Goal: Information Seeking & Learning: Find specific fact

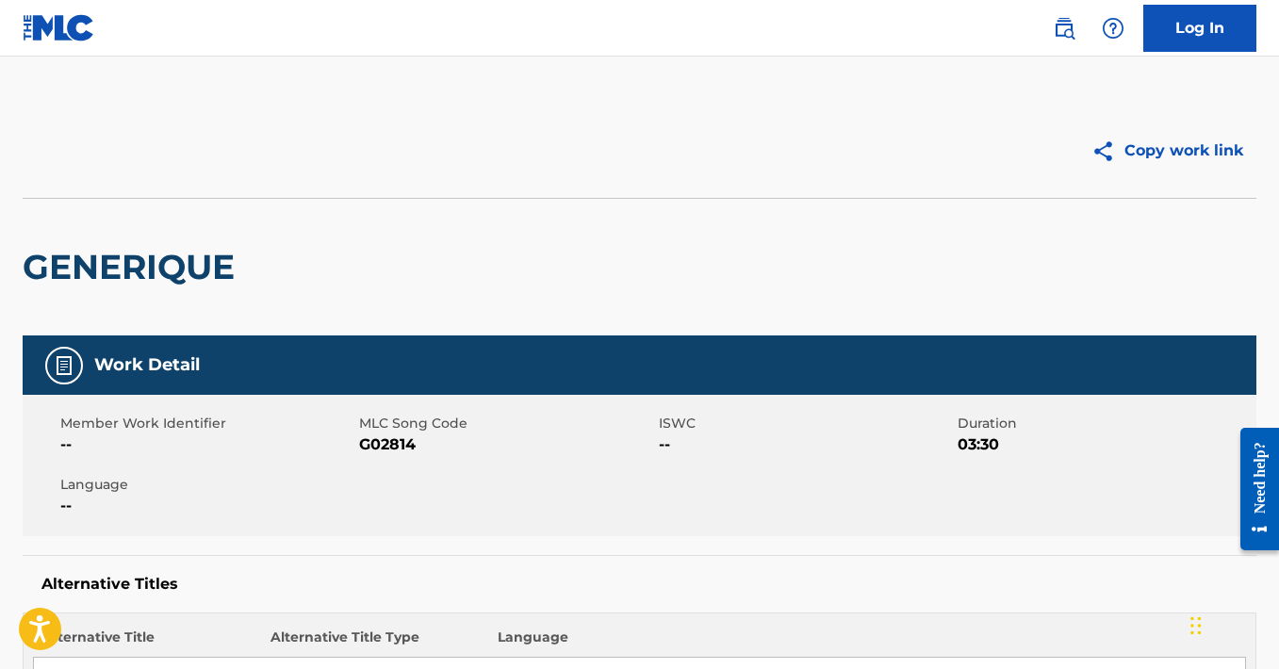
click at [1060, 31] on img at bounding box center [1064, 28] width 23 height 23
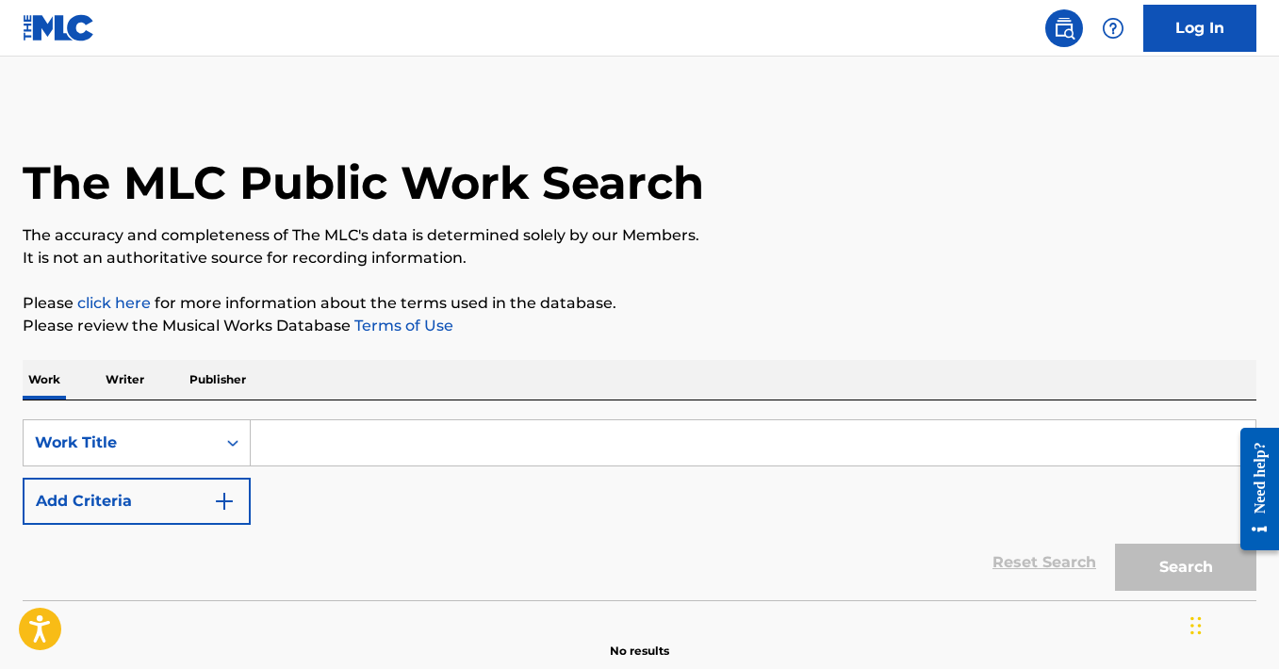
click at [404, 428] on input "Search Form" at bounding box center [753, 442] width 1004 height 45
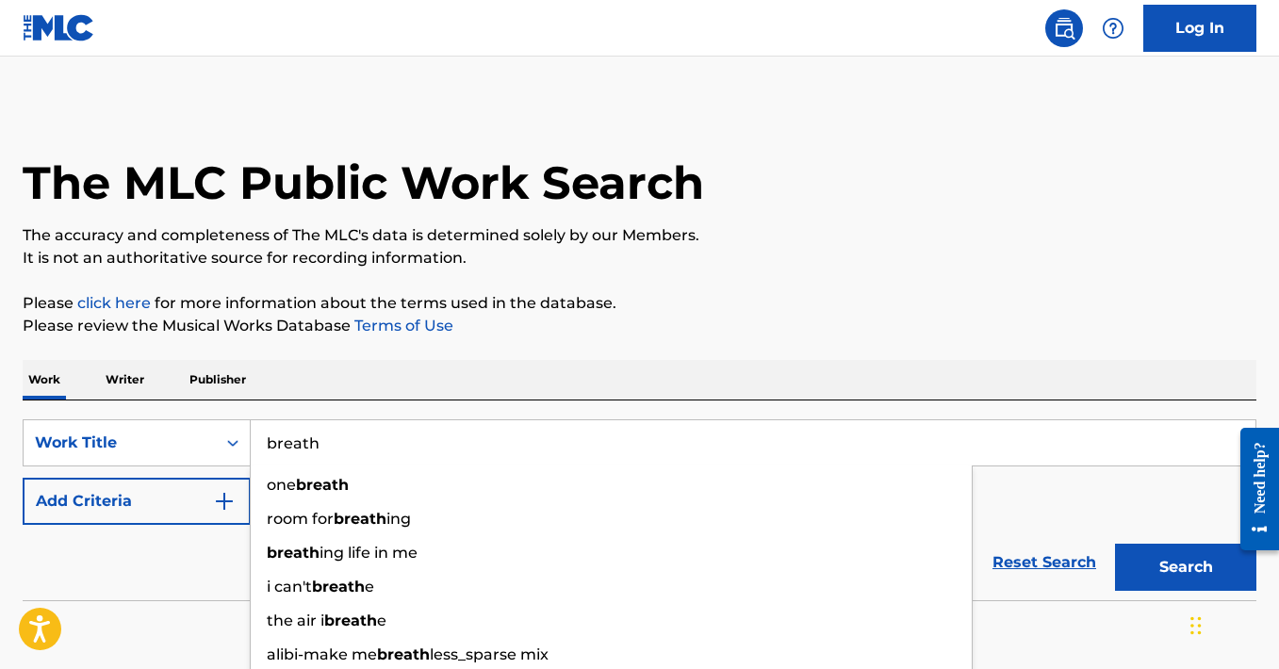
type input "breath"
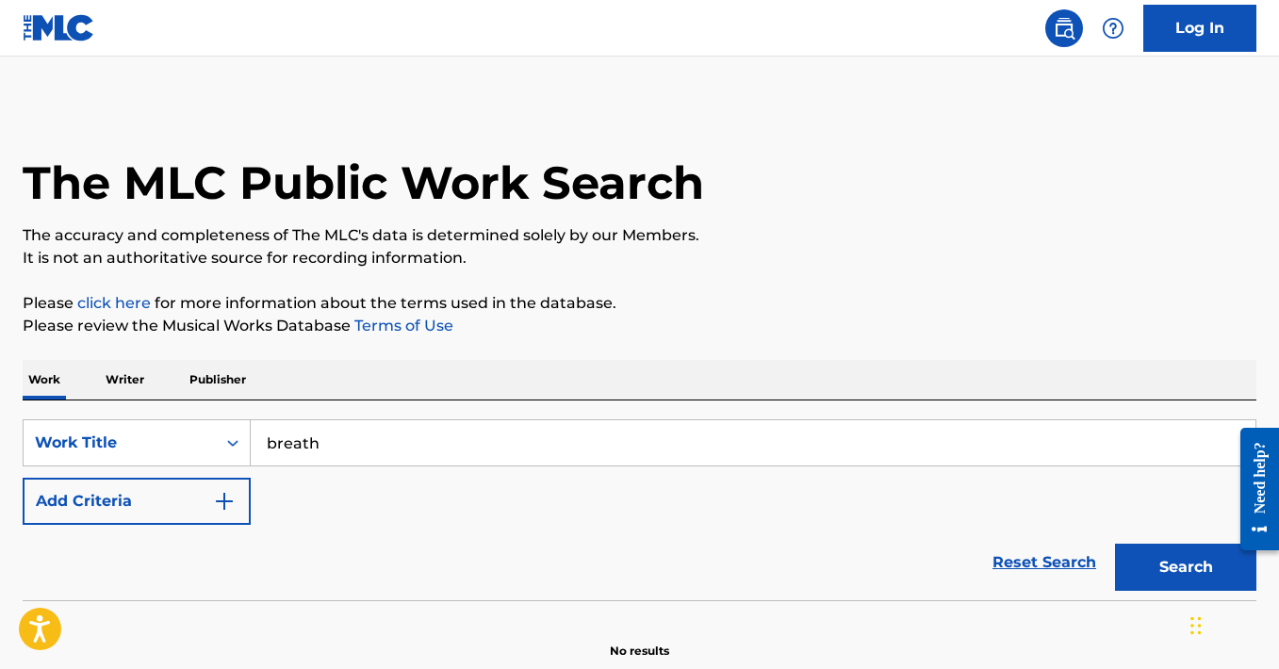
click at [479, 321] on p "Please review the Musical Works Database Terms of Use" at bounding box center [639, 326] width 1233 height 23
click at [108, 515] on button "Add Criteria" at bounding box center [137, 501] width 228 height 47
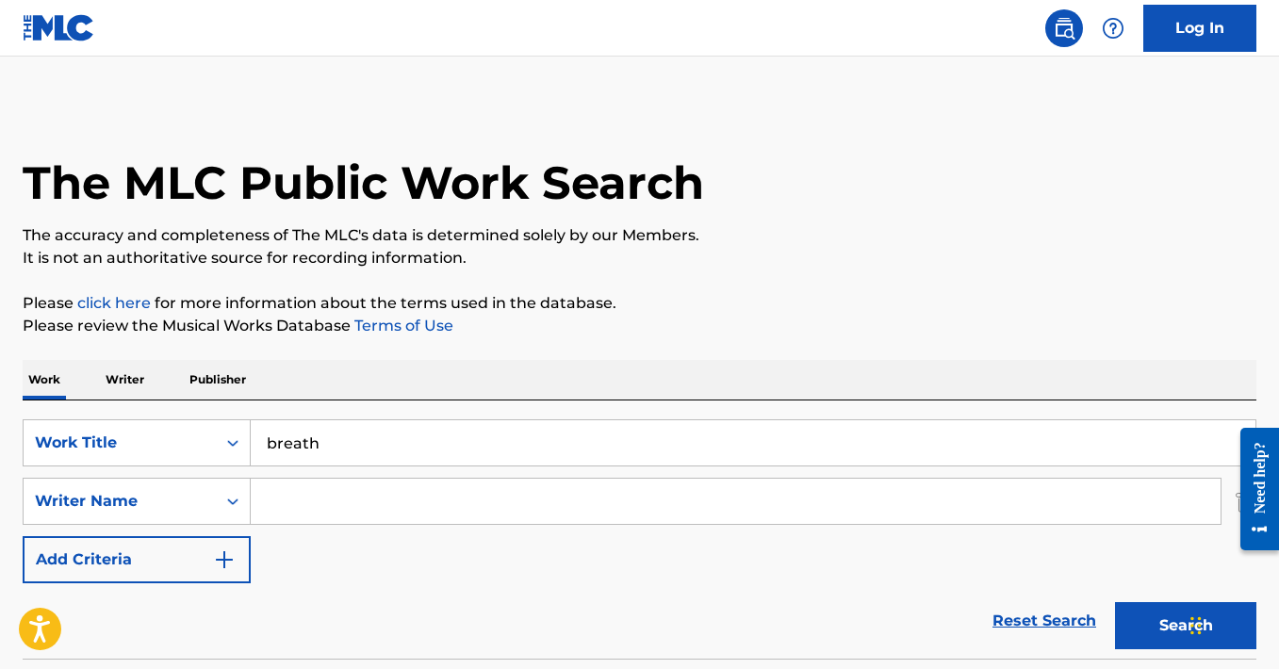
click at [324, 508] on input "Search Form" at bounding box center [736, 501] width 970 height 45
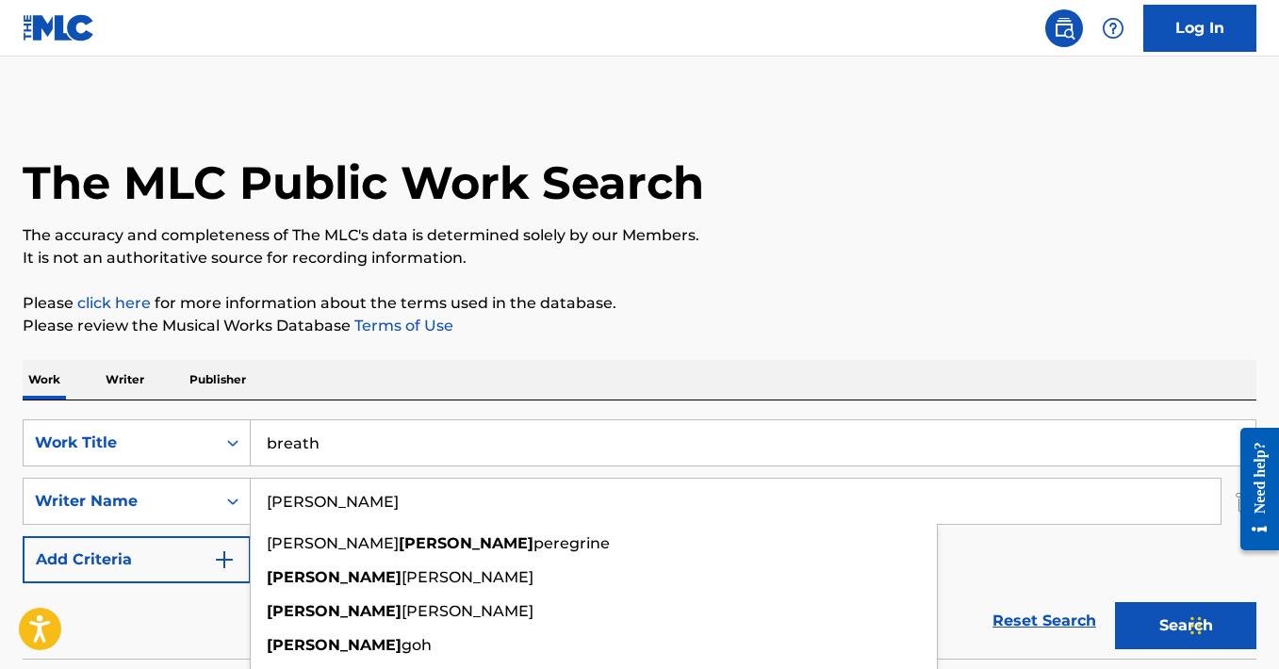
type input "[PERSON_NAME]"
click at [1115, 602] on button "Search" at bounding box center [1185, 625] width 141 height 47
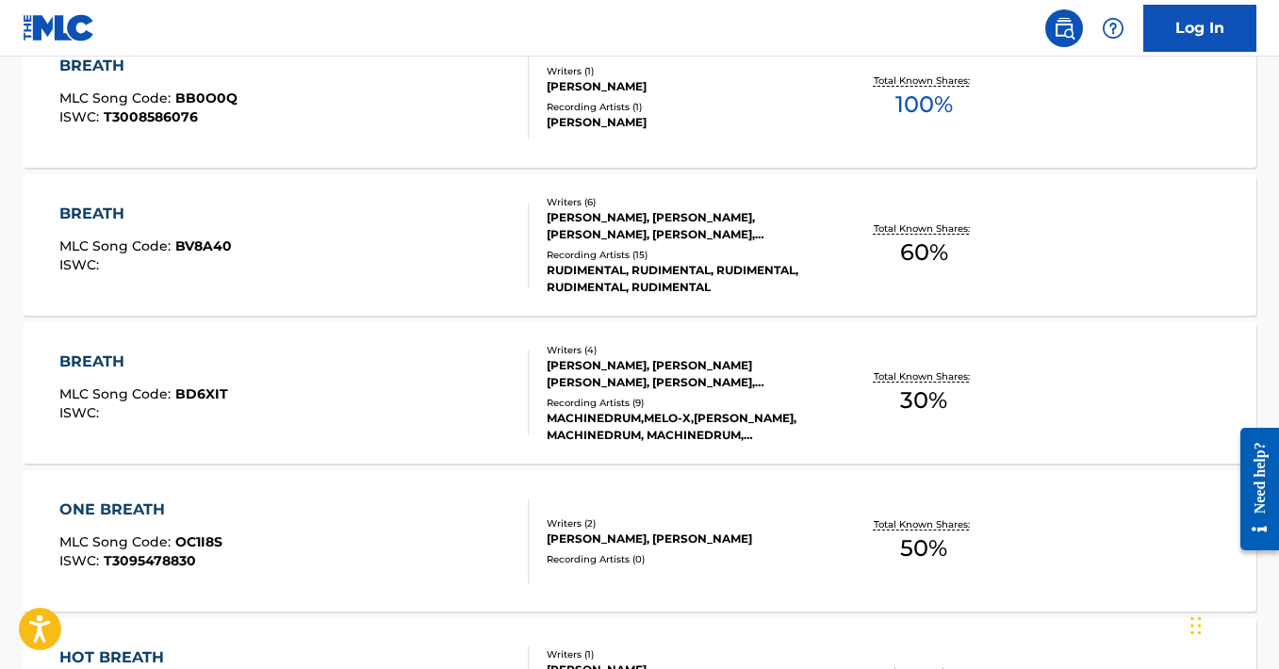
scroll to position [1270, 0]
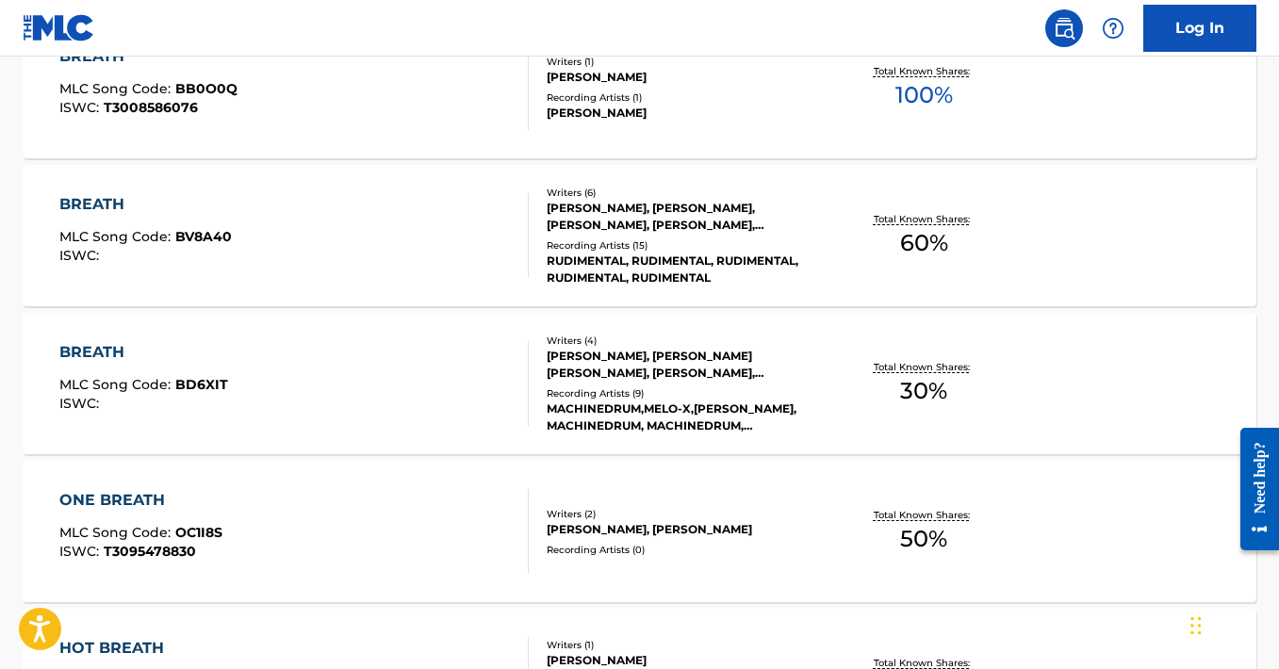
click at [385, 357] on div "BREATH MLC Song Code : BD6XIT ISWC :" at bounding box center [293, 383] width 468 height 85
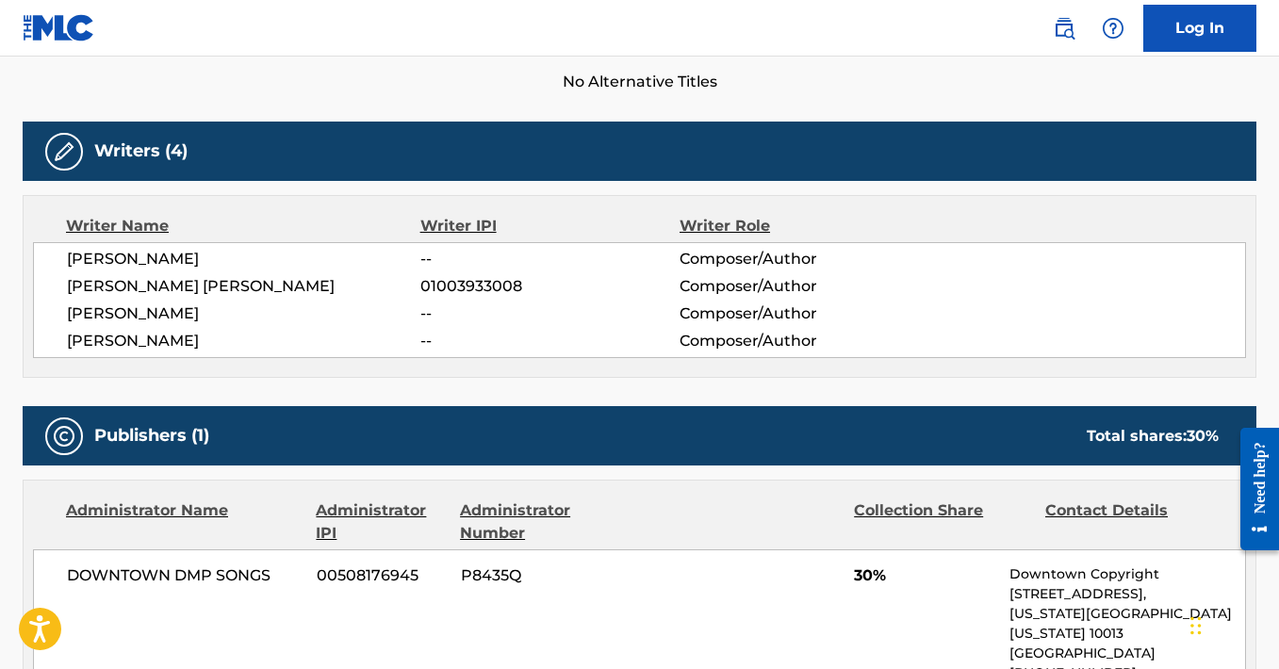
scroll to position [547, 0]
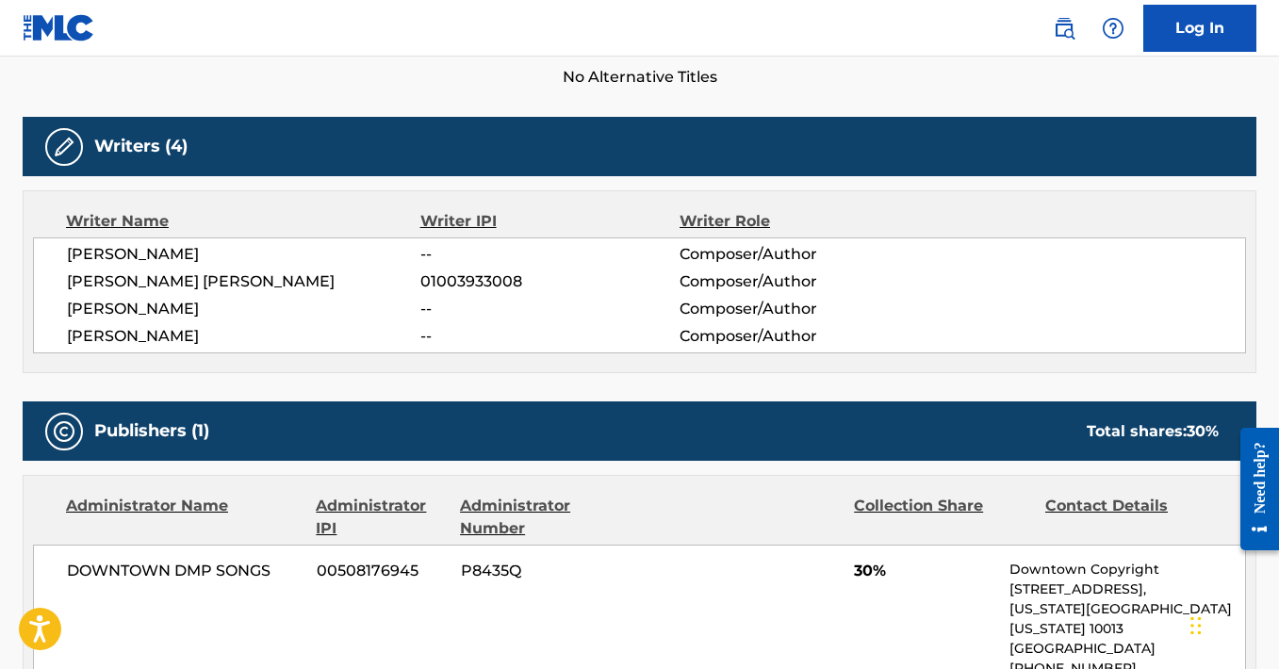
drag, startPoint x: 229, startPoint y: 305, endPoint x: 51, endPoint y: 298, distance: 178.2
click at [51, 298] on div "[PERSON_NAME] -- Composer/Author [PERSON_NAME] [PERSON_NAME] 01003933008 Compos…" at bounding box center [639, 295] width 1213 height 116
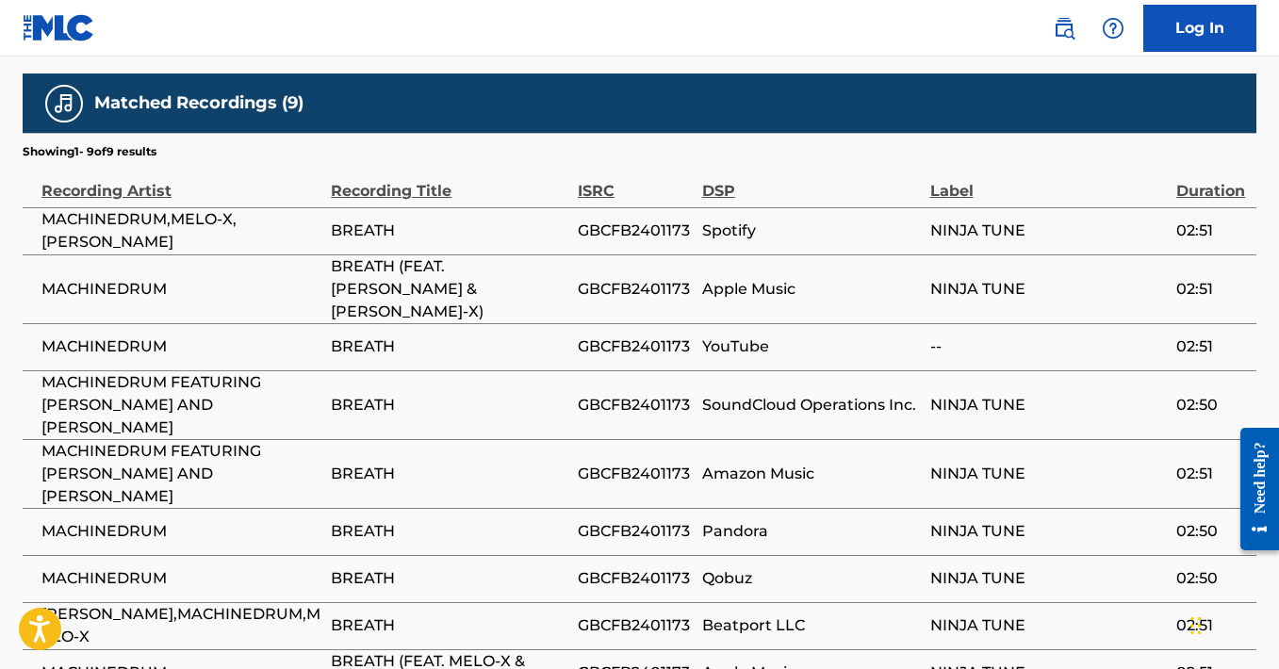
scroll to position [1400, 0]
